Goal: Navigation & Orientation: Understand site structure

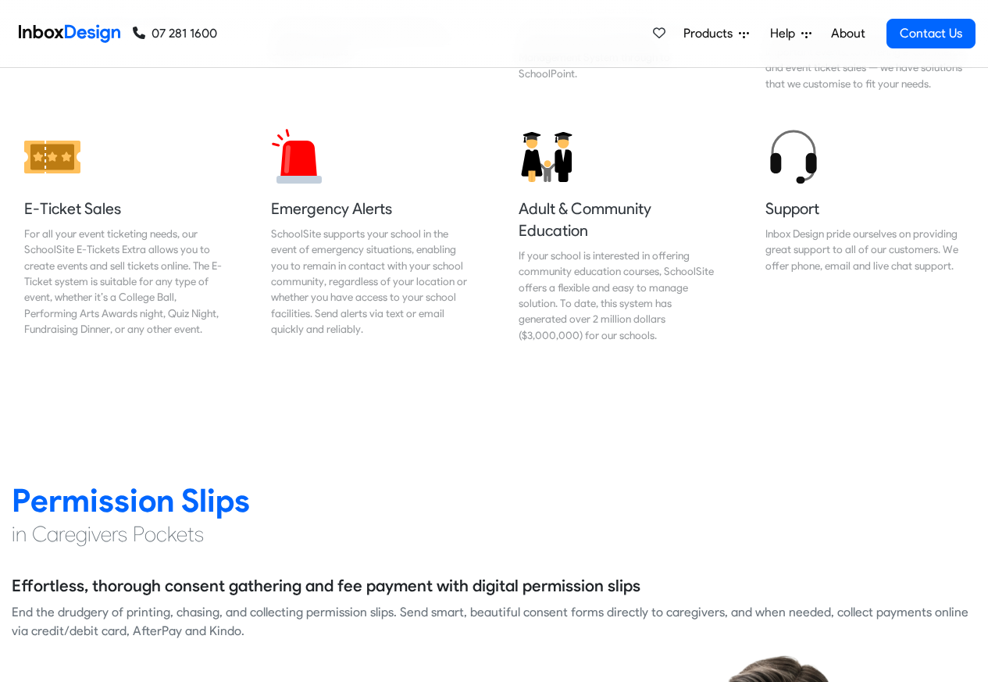
scroll to position [1780, 0]
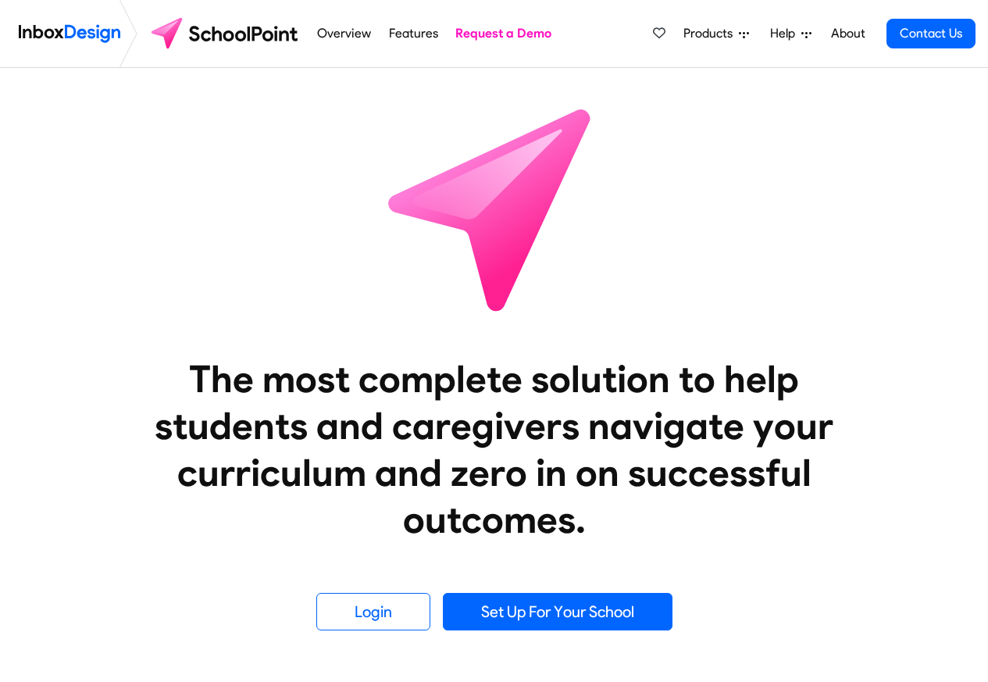
click at [719, 36] on span "Products" at bounding box center [710, 33] width 55 height 19
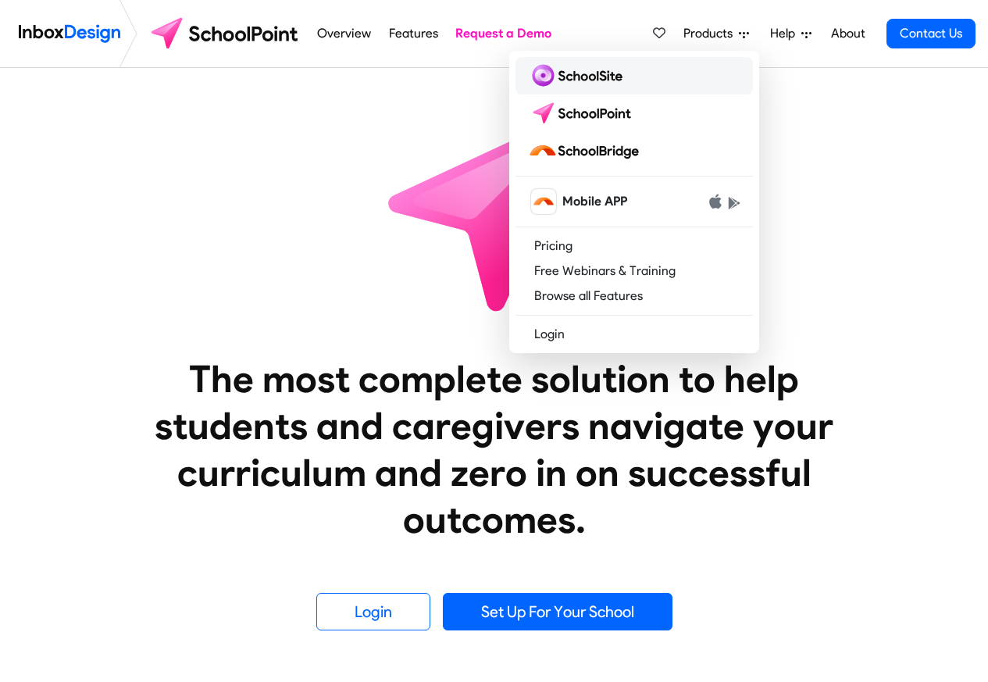
click at [564, 75] on img at bounding box center [578, 75] width 101 height 25
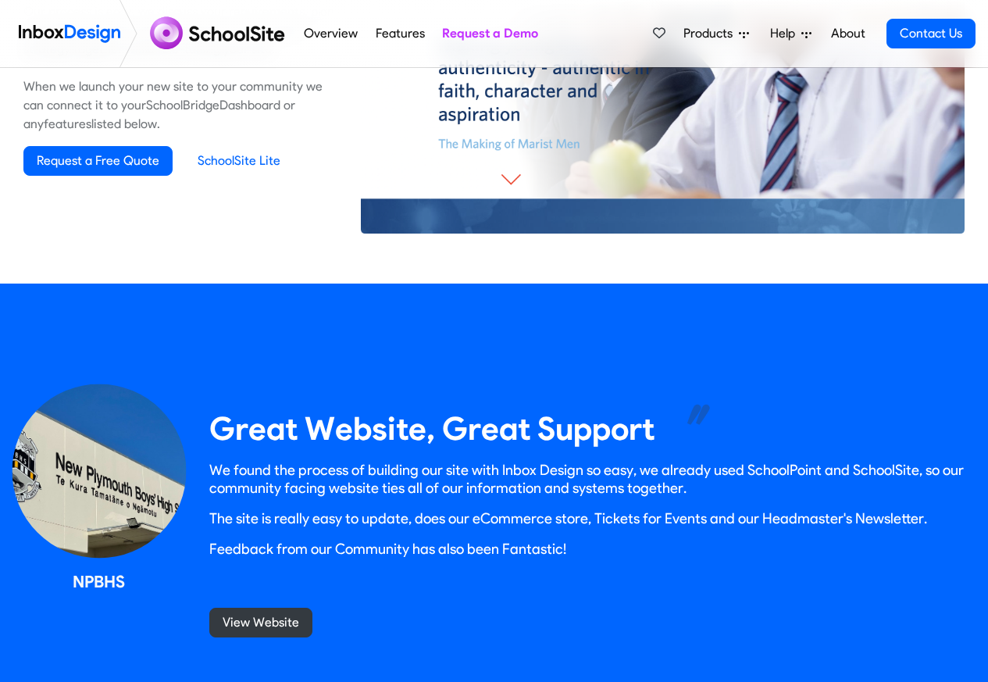
scroll to position [1218, 0]
